Goal: Obtain resource: Obtain resource

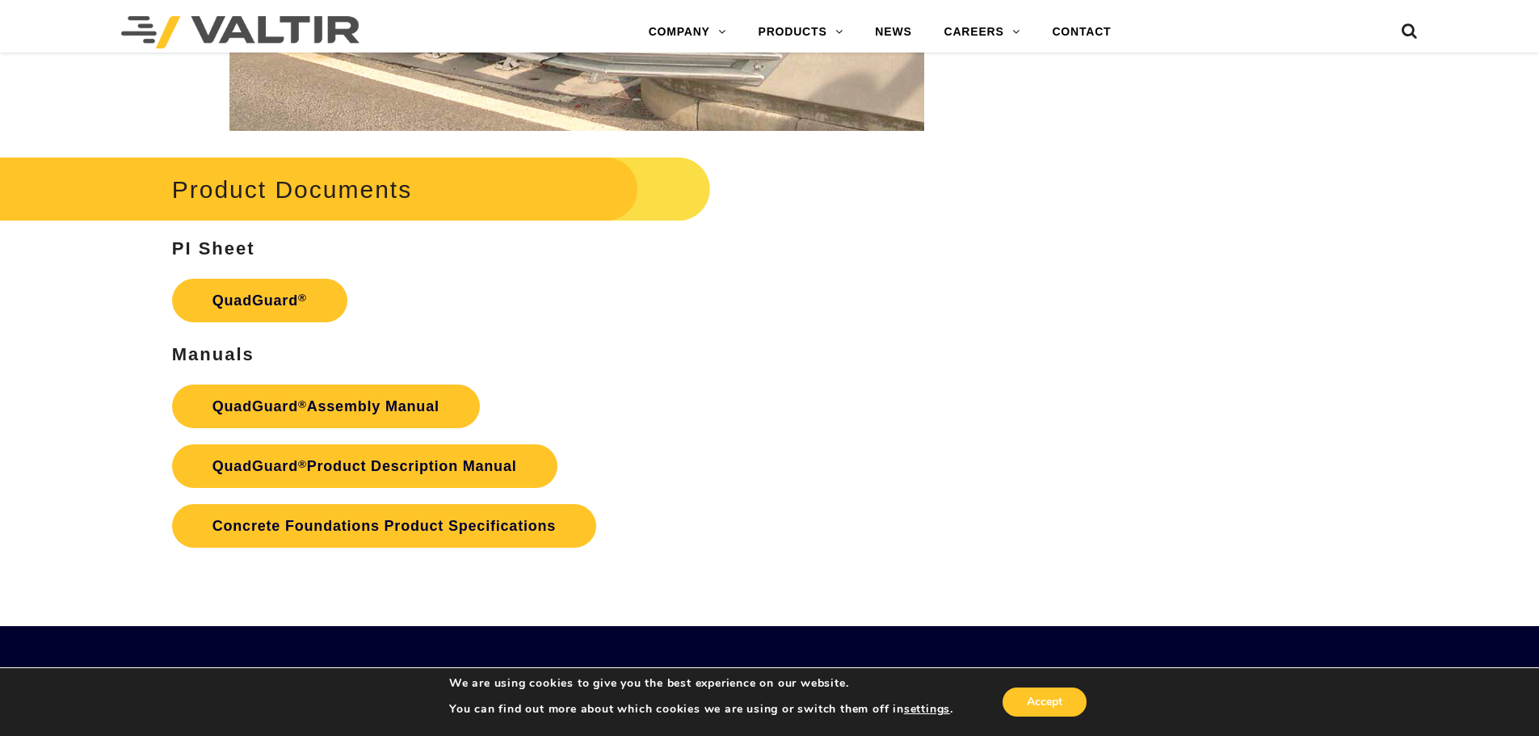
scroll to position [3256, 0]
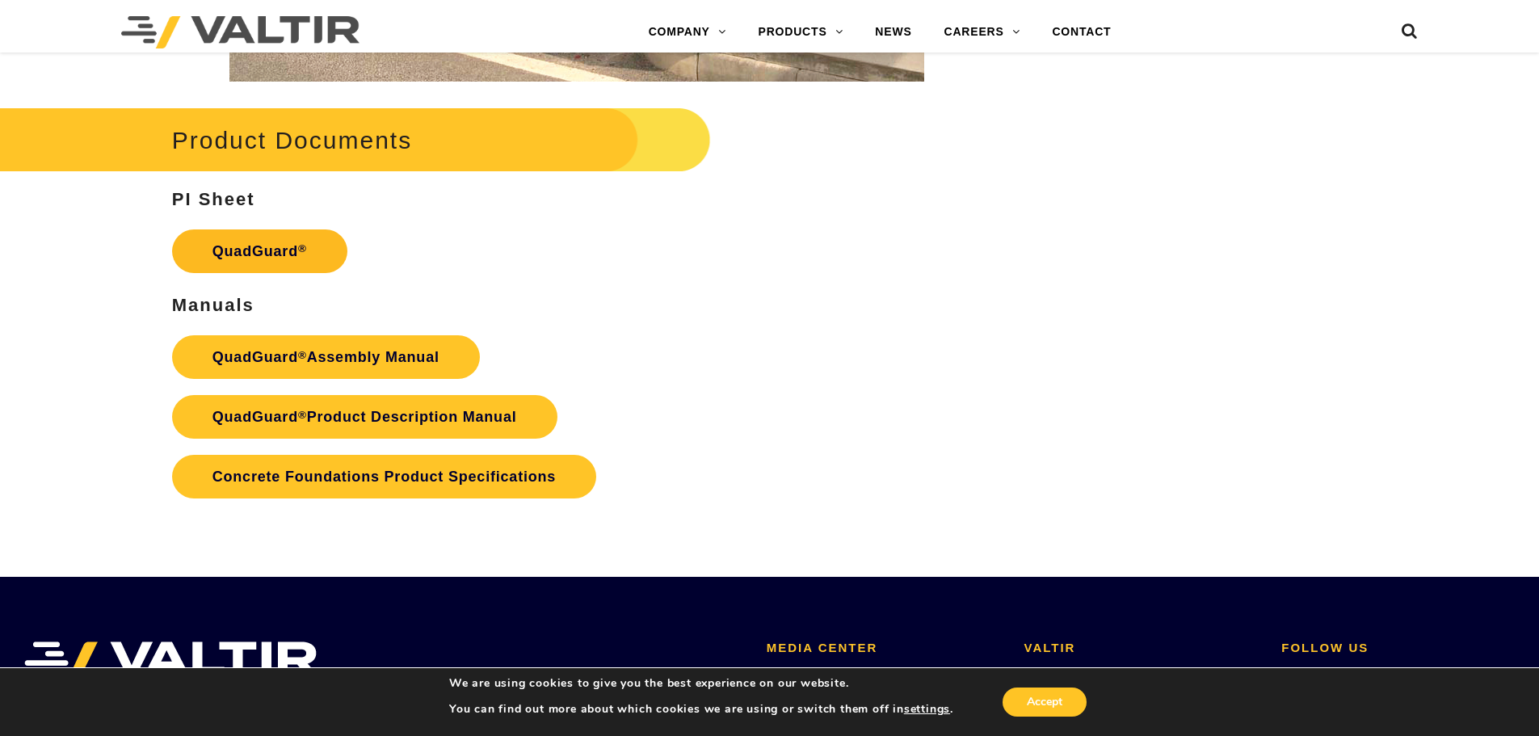
click at [225, 247] on link "QuadGuard ®" at bounding box center [259, 251] width 175 height 44
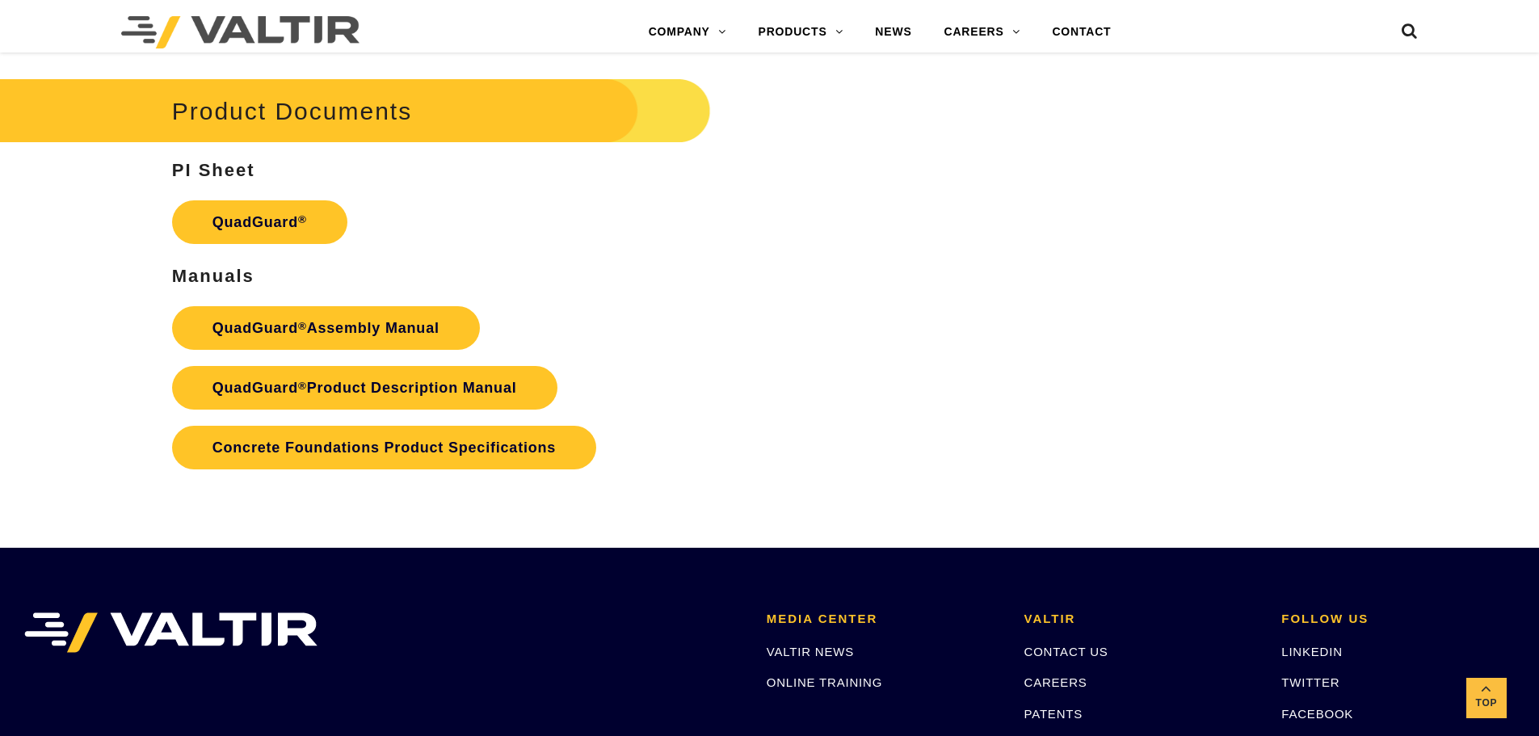
scroll to position [3337, 0]
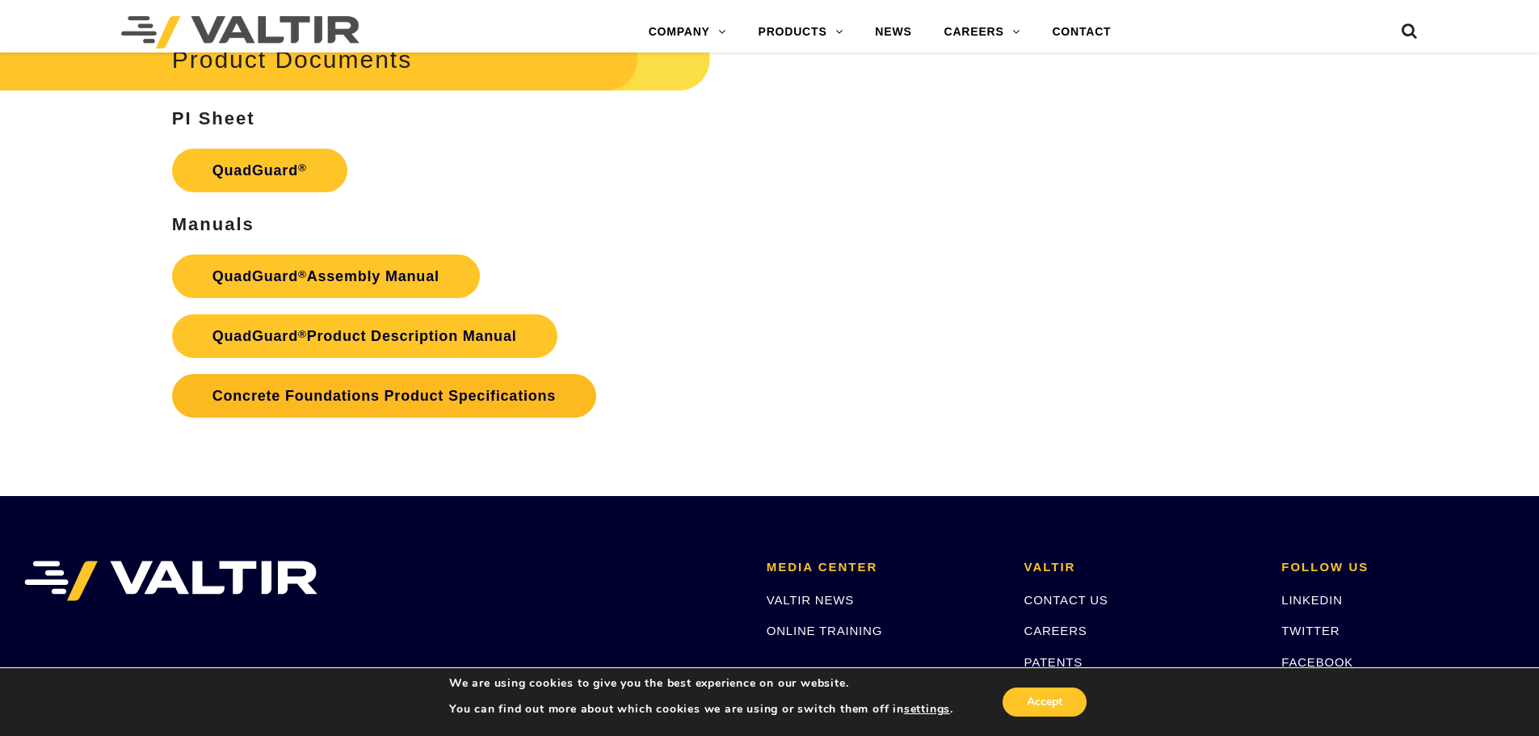
click at [471, 399] on link "Concrete Foundations Product Specifications" at bounding box center [384, 396] width 424 height 44
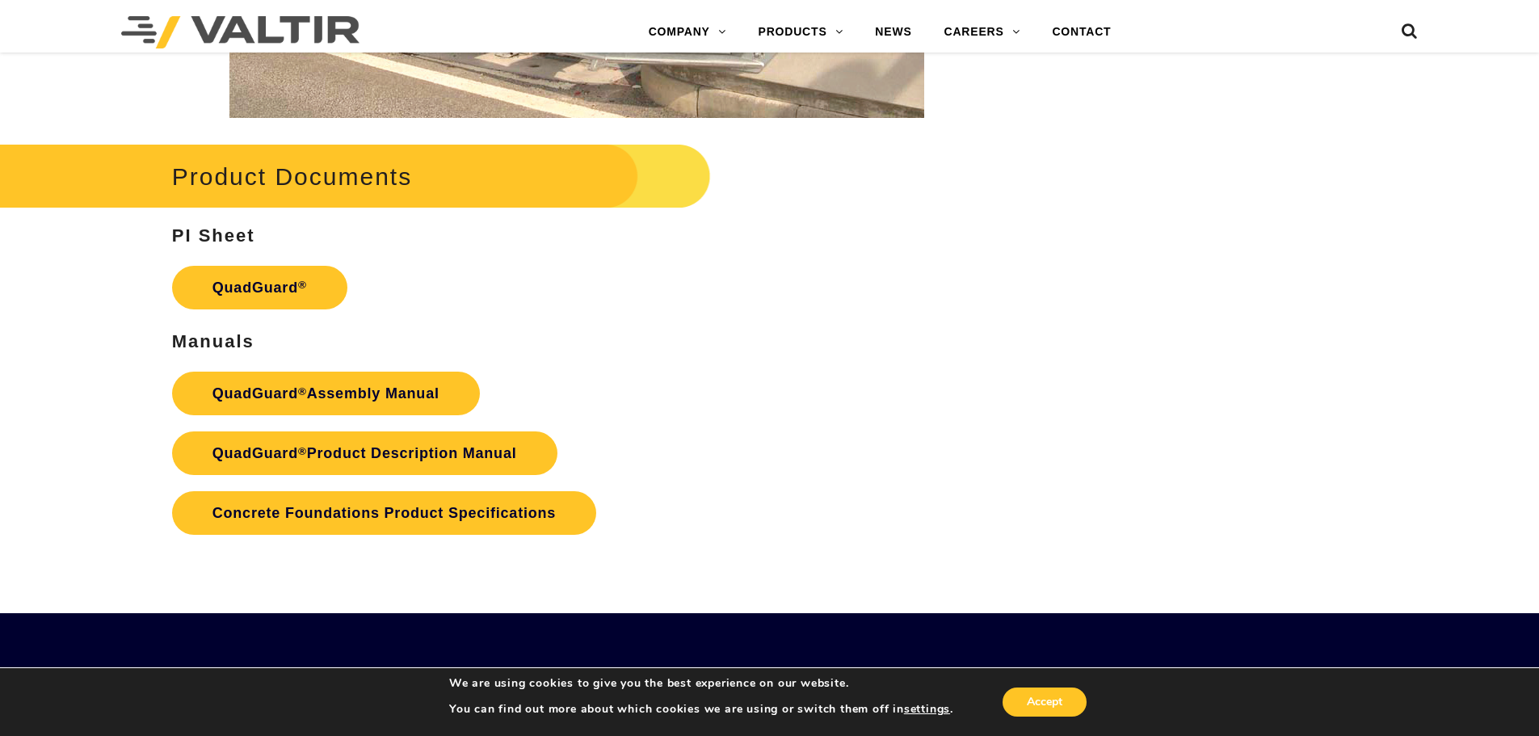
scroll to position [3231, 0]
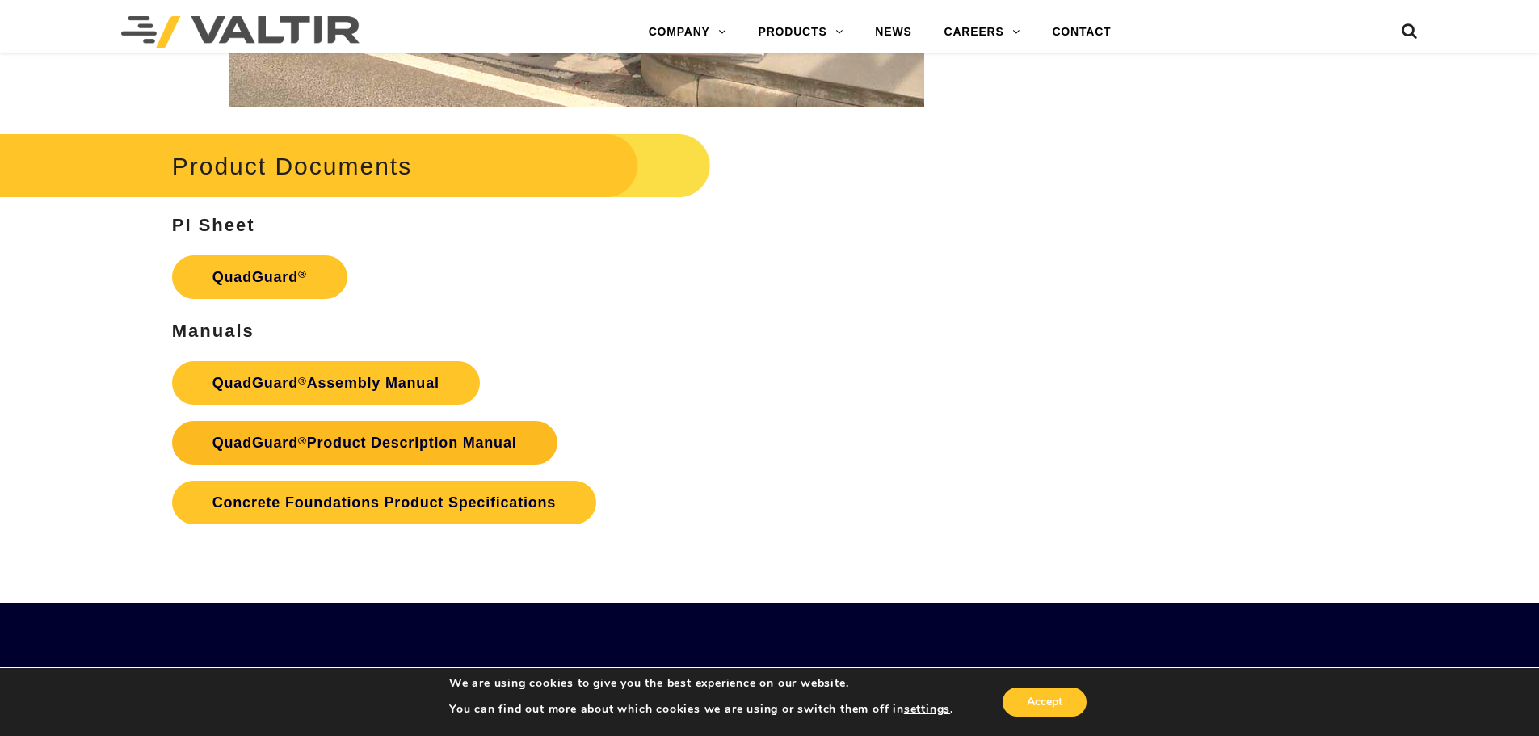
click at [464, 439] on link "QuadGuard ® Product Description Manual" at bounding box center [364, 443] width 385 height 44
